Goal: Navigation & Orientation: Find specific page/section

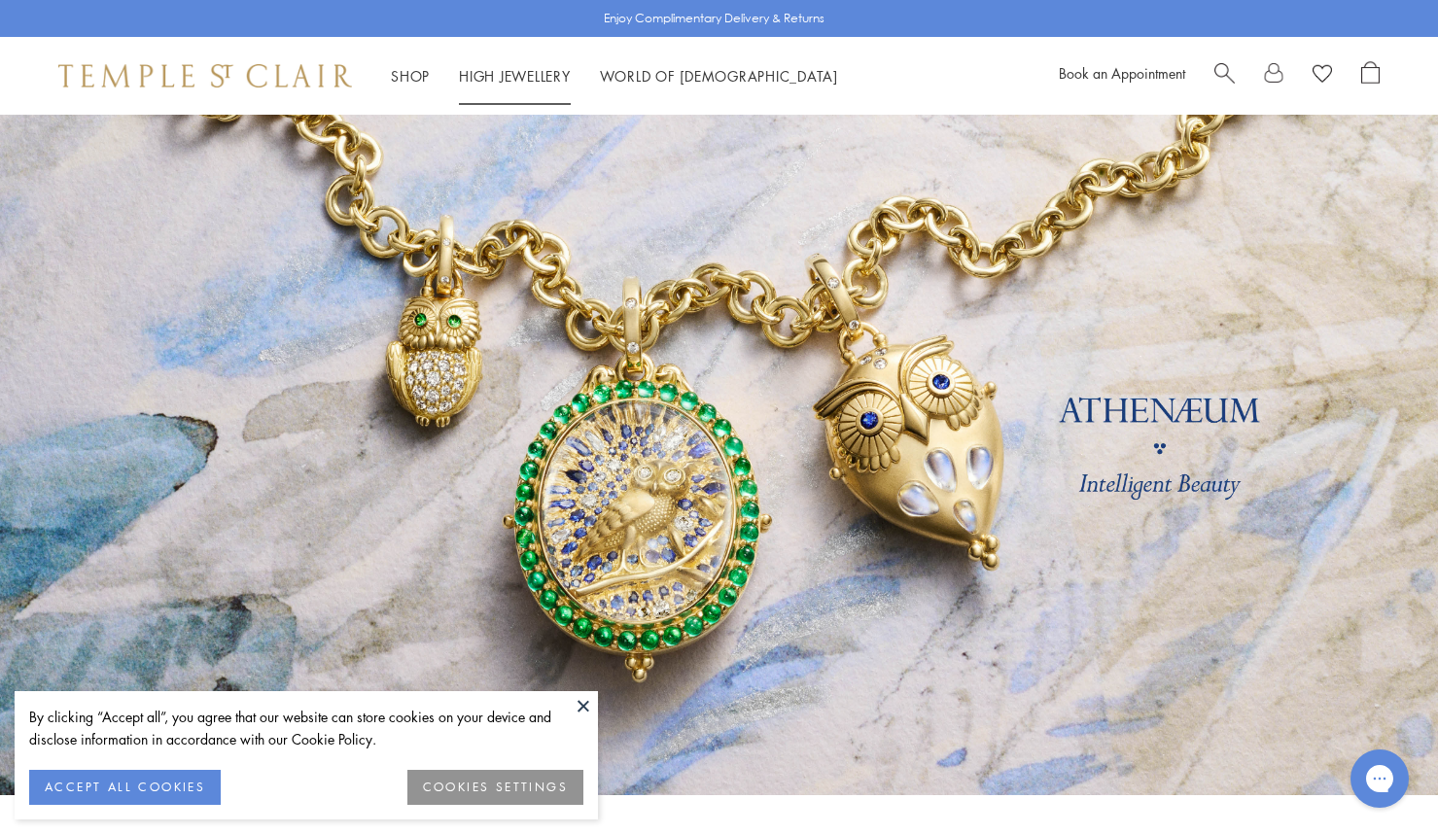
click at [530, 79] on link "High Jewellery High Jewellery" at bounding box center [515, 75] width 112 height 19
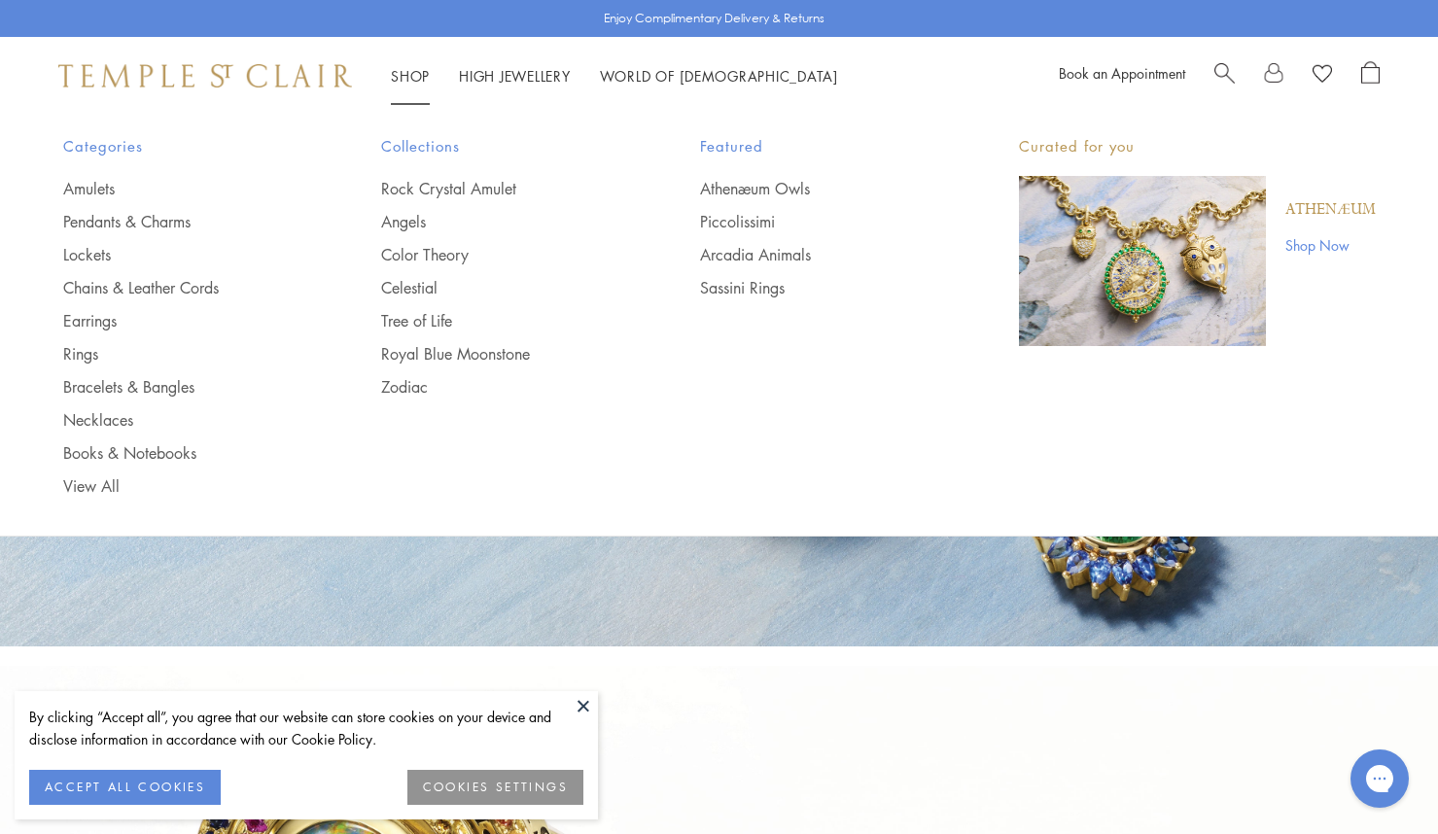
click at [403, 69] on link "Shop Shop" at bounding box center [410, 75] width 39 height 19
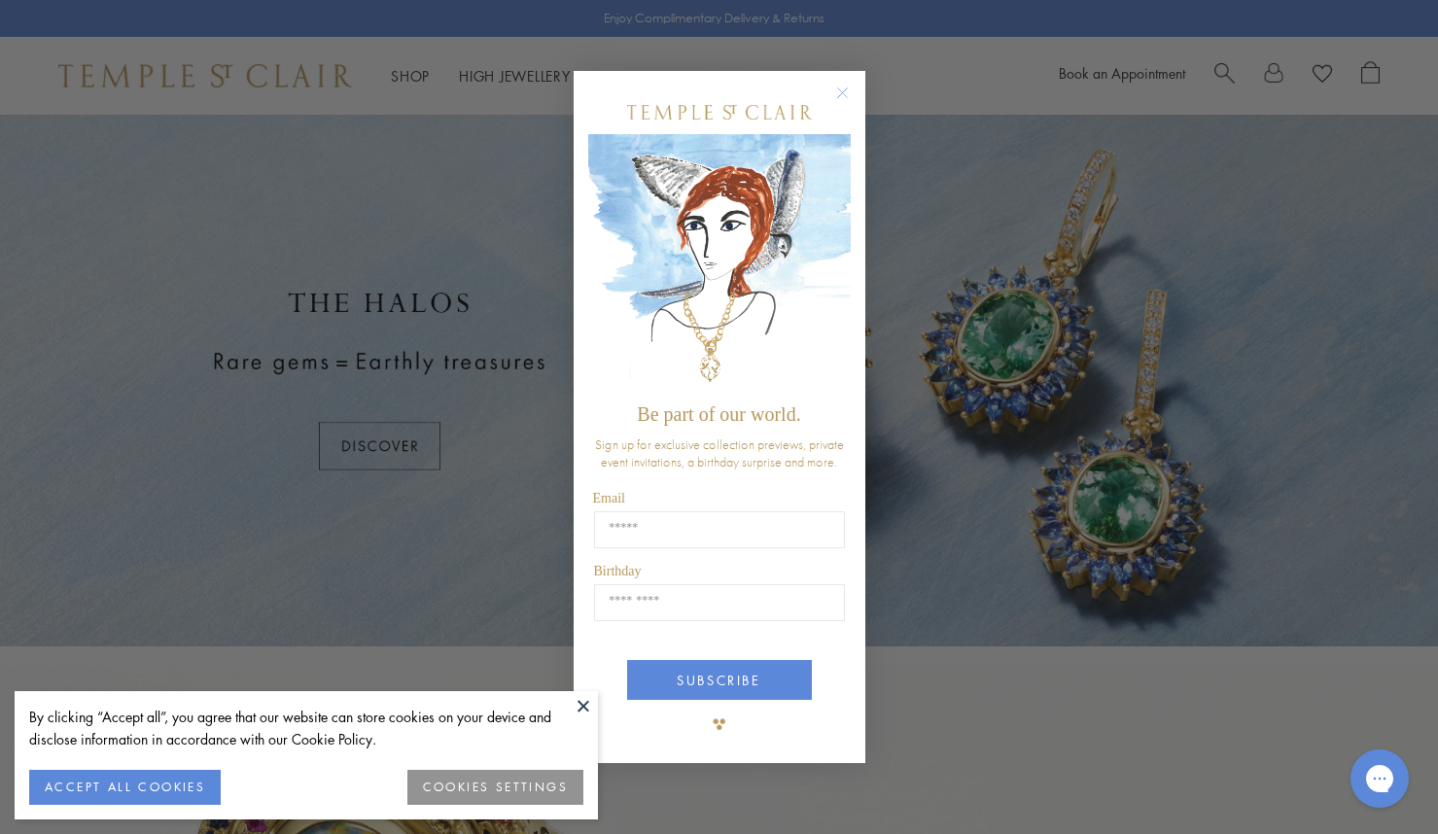
click at [840, 87] on circle "Close dialog" at bounding box center [842, 93] width 23 height 23
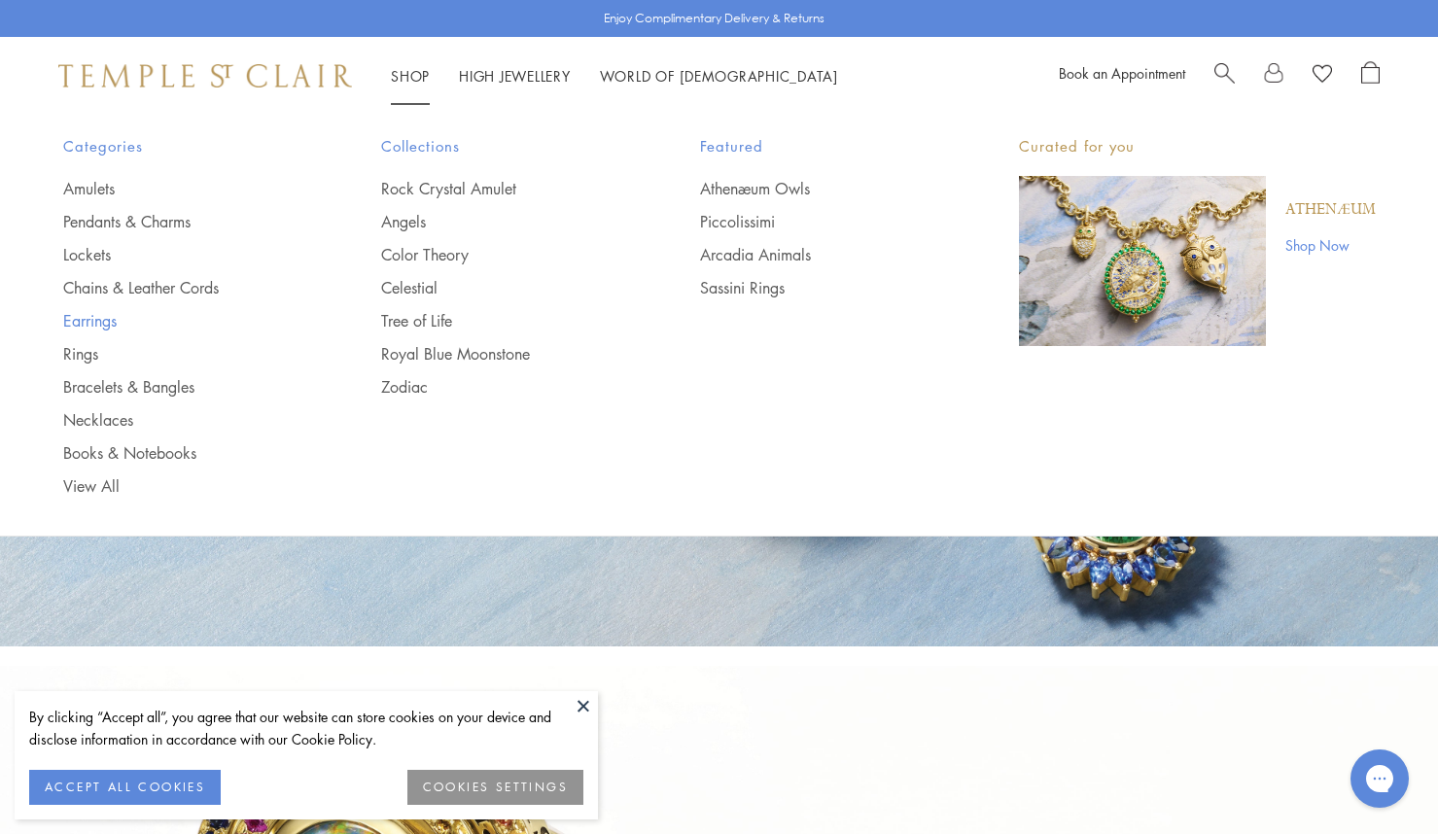
click at [100, 318] on link "Earrings" at bounding box center [183, 320] width 241 height 21
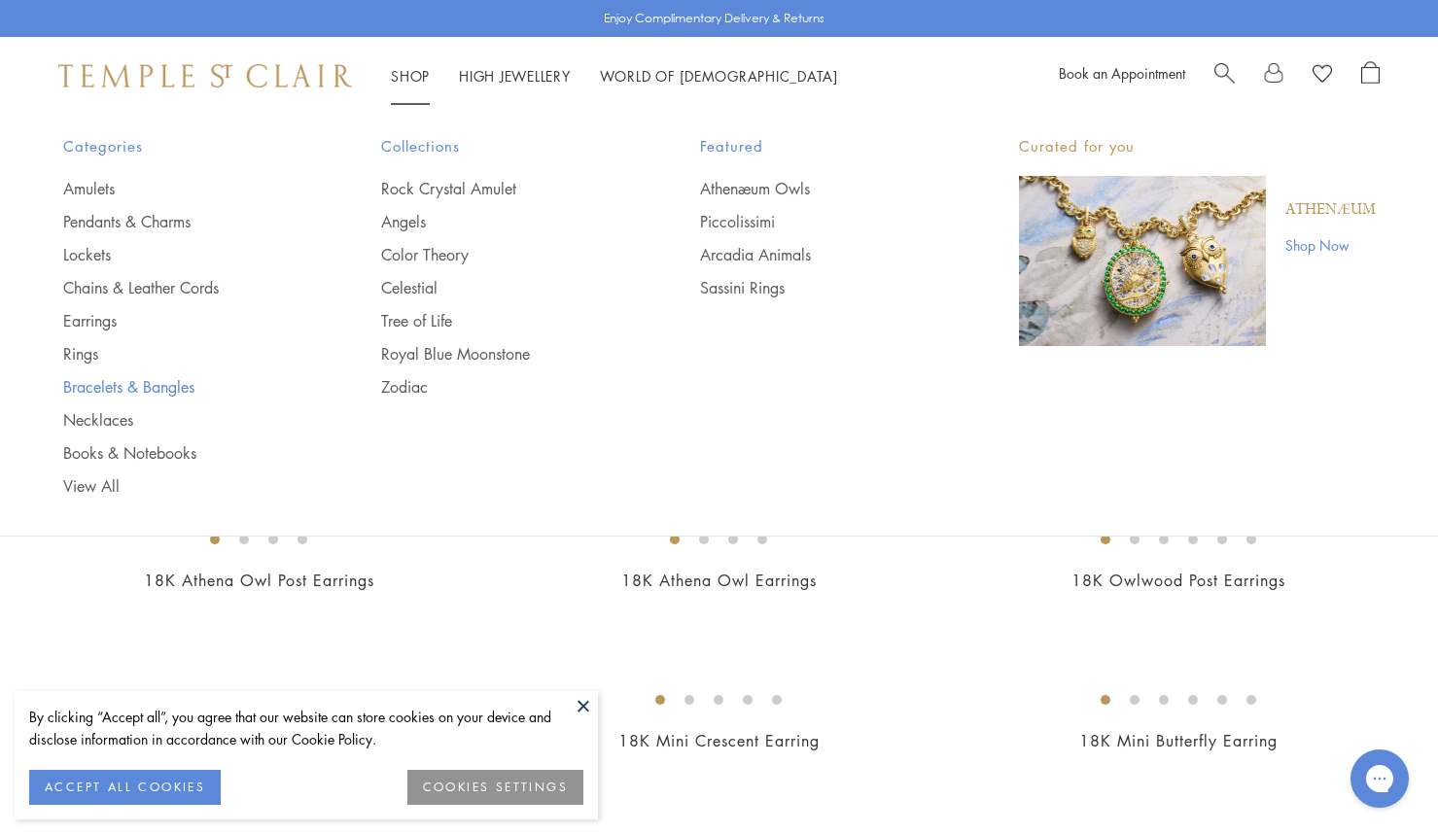
click at [80, 381] on link "Bracelets & Bangles" at bounding box center [183, 386] width 241 height 21
click at [119, 420] on link "Necklaces" at bounding box center [183, 419] width 241 height 21
